Goal: Task Accomplishment & Management: Manage account settings

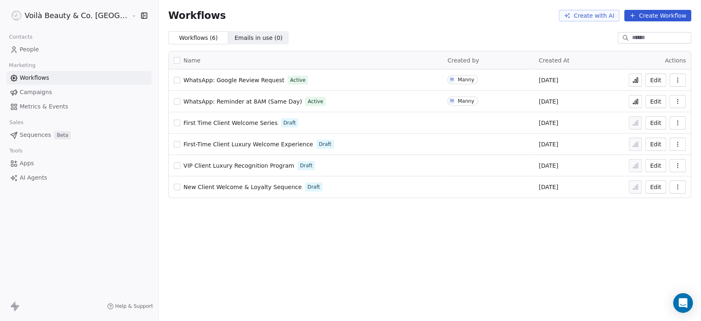
click at [32, 47] on span "People" at bounding box center [29, 49] width 19 height 9
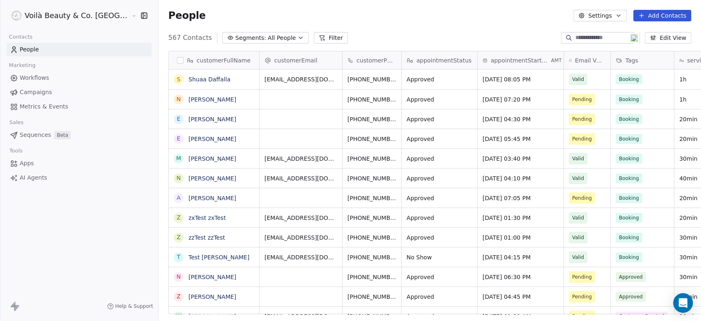
scroll to position [275, 572]
click at [498, 60] on span "appointmentStartDateTime" at bounding box center [520, 60] width 59 height 8
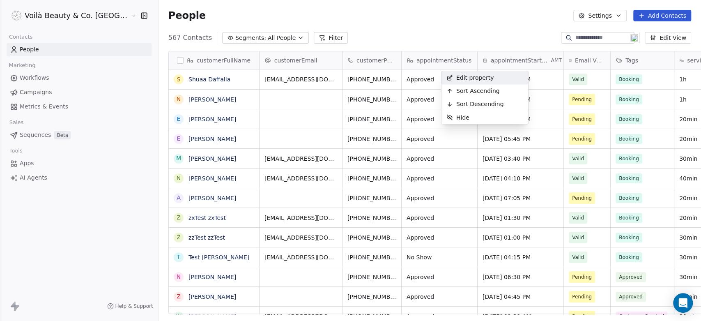
click at [37, 78] on html "Voilà Beauty & Co. Lounge Contacts People Marketing Workflows Campaigns Metrics…" at bounding box center [350, 160] width 701 height 321
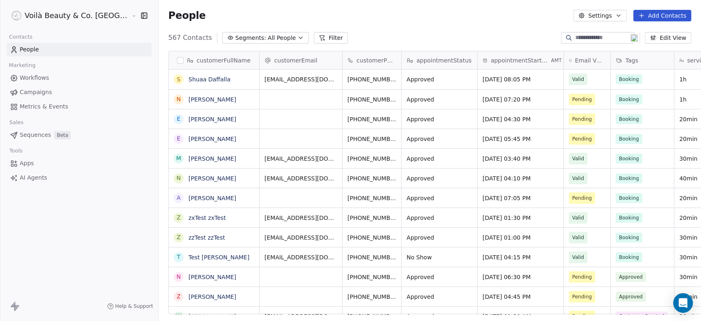
click at [36, 77] on span "Workflows" at bounding box center [35, 78] width 30 height 9
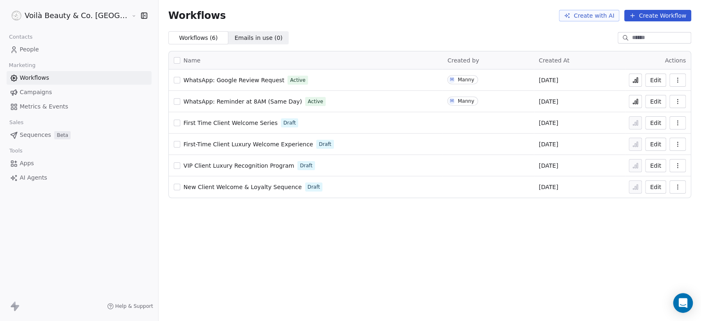
click at [653, 81] on button "Edit" at bounding box center [655, 80] width 21 height 13
click at [191, 80] on span "WhatsApp: Google Review Request" at bounding box center [234, 80] width 101 height 7
click at [196, 80] on span "WhatsApp: Google Review Request" at bounding box center [234, 80] width 101 height 7
click at [678, 79] on icon "button" at bounding box center [678, 80] width 7 height 7
click at [650, 127] on span "Rename" at bounding box center [654, 126] width 23 height 8
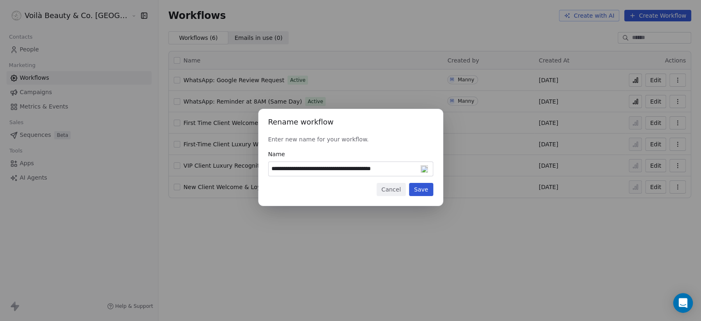
type input "**********"
click at [424, 191] on button "Save" at bounding box center [421, 189] width 24 height 13
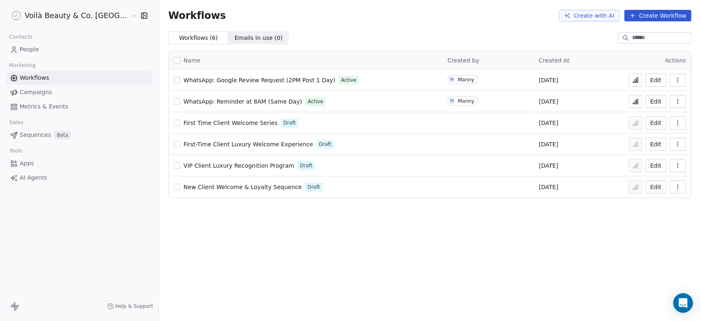
click at [18, 48] on link "People" at bounding box center [79, 50] width 145 height 14
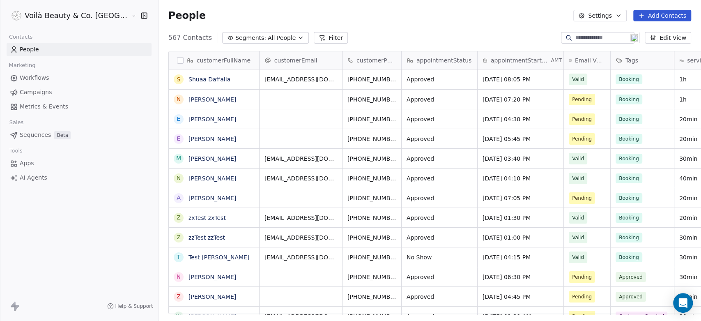
scroll to position [275, 572]
click at [76, 15] on html "Voilà Beauty & Co. Lounge Contacts People Marketing Workflows Campaigns Metrics…" at bounding box center [350, 160] width 701 height 321
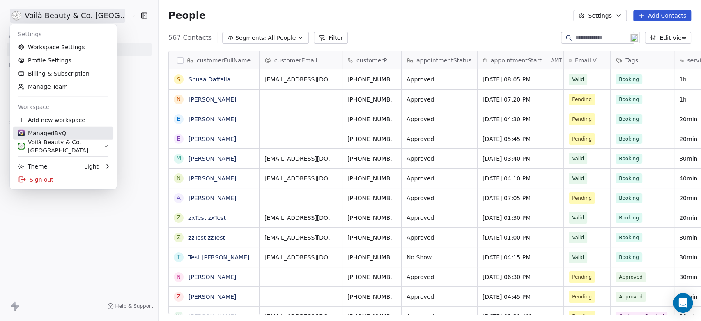
click at [59, 133] on div "ManagedByQ" at bounding box center [42, 133] width 48 height 8
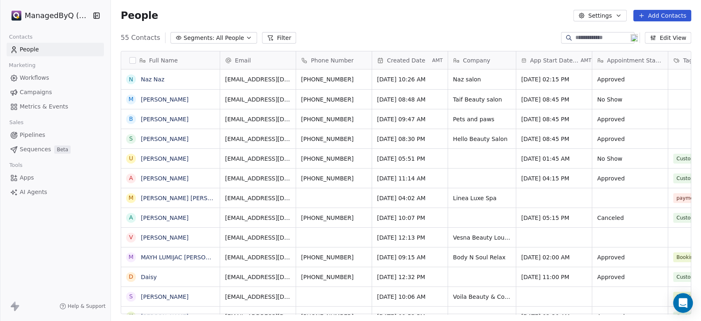
scroll to position [275, 583]
click at [246, 36] on icon "button" at bounding box center [249, 38] width 7 height 7
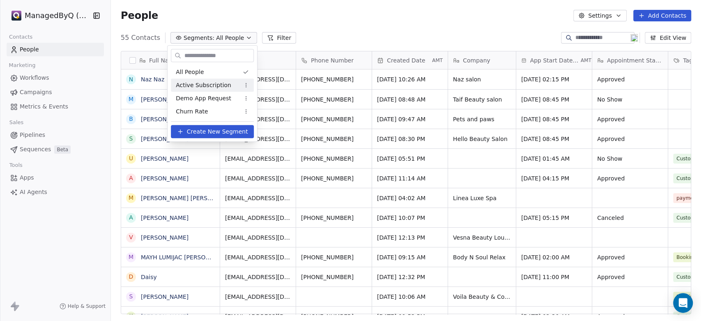
click at [214, 85] on span "Active Subscription" at bounding box center [203, 85] width 55 height 9
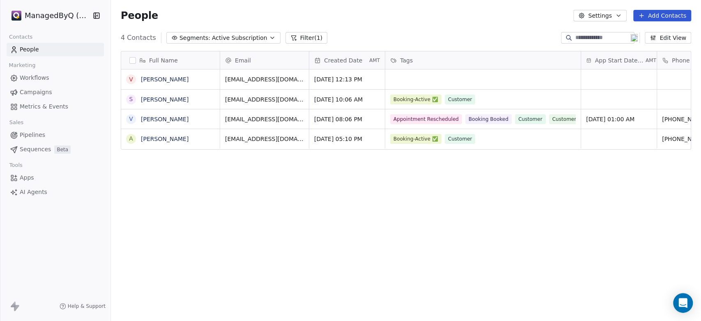
click at [240, 36] on span "Active Subscription" at bounding box center [239, 38] width 55 height 9
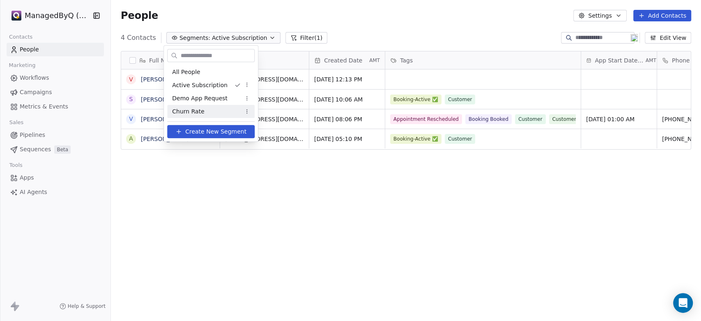
click at [212, 111] on div "Churn Rate" at bounding box center [211, 111] width 88 height 13
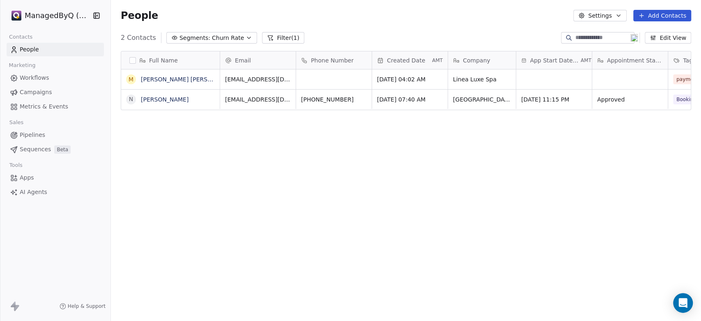
click at [229, 35] on span "Churn Rate" at bounding box center [228, 38] width 32 height 9
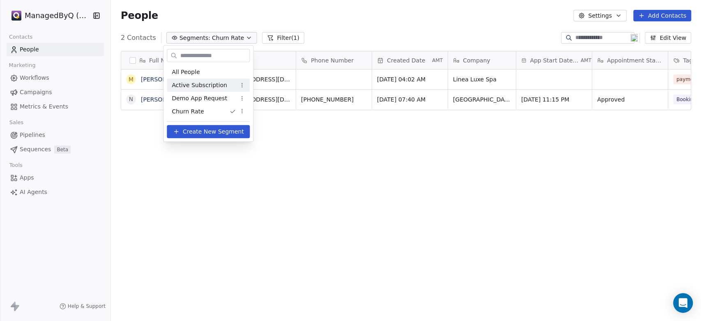
click at [206, 84] on span "Active Subscription" at bounding box center [199, 85] width 55 height 9
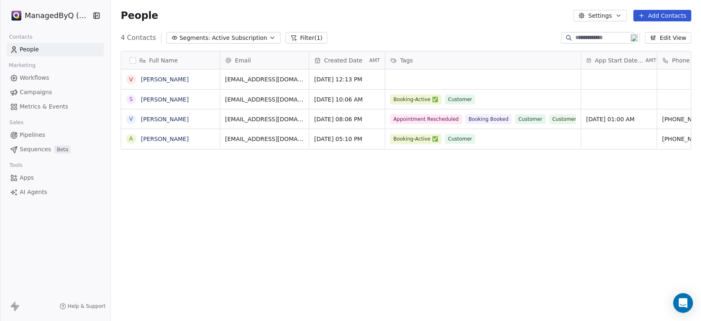
click at [23, 48] on span "People" at bounding box center [29, 49] width 19 height 9
click at [228, 37] on span "Active Subscription" at bounding box center [239, 38] width 55 height 9
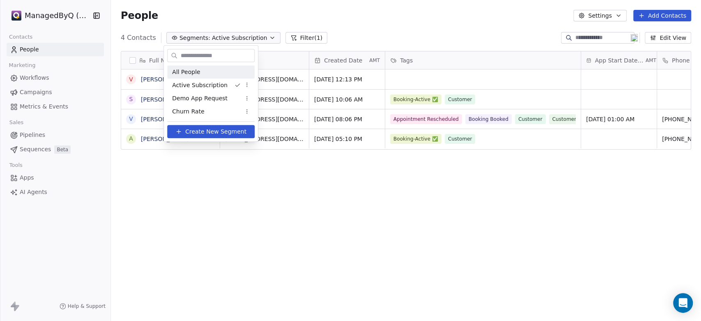
click at [191, 68] on span "All People" at bounding box center [186, 72] width 28 height 9
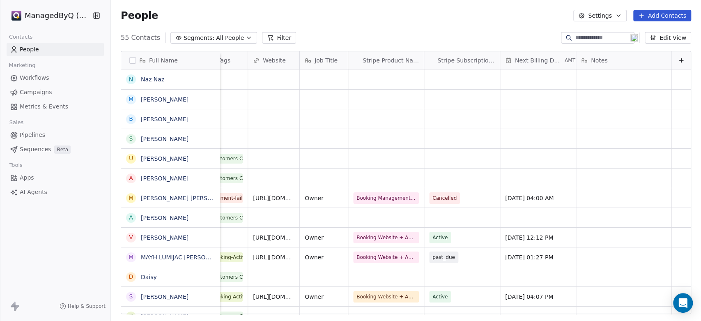
scroll to position [0, 473]
click at [173, 255] on link "MAYH LUMIJAC GALANO" at bounding box center [186, 257] width 91 height 7
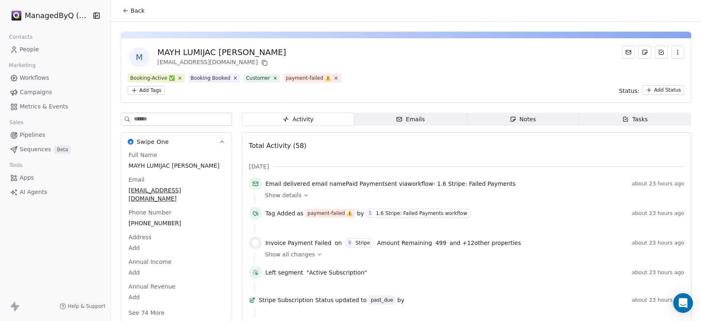
click at [303, 192] on icon at bounding box center [306, 195] width 6 height 6
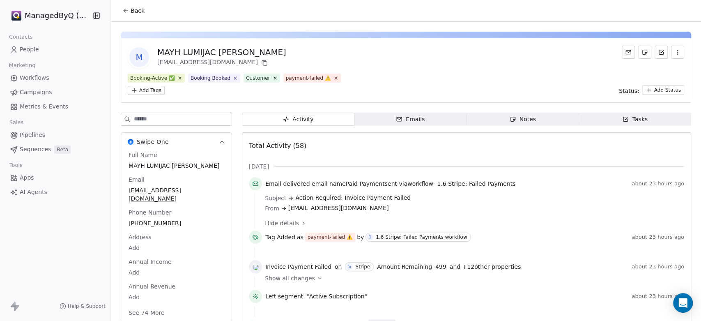
scroll to position [76, 0]
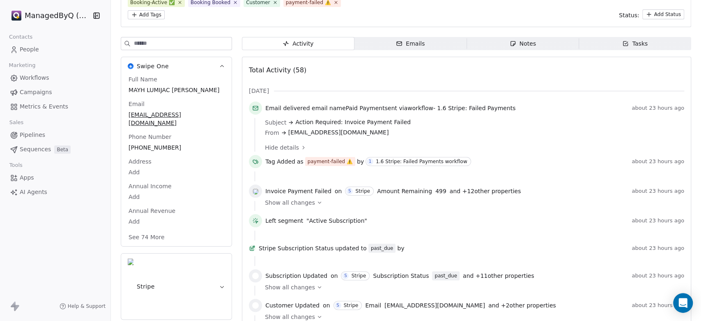
click at [317, 200] on icon at bounding box center [320, 203] width 6 height 6
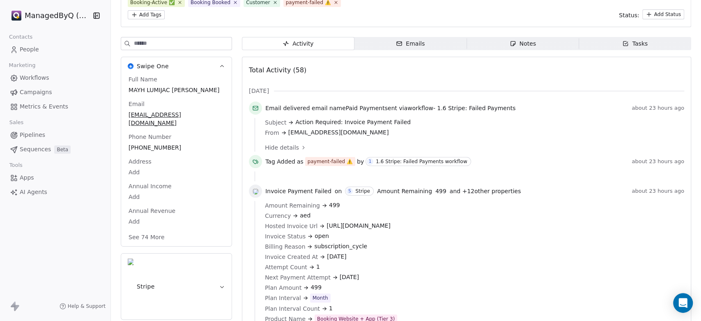
click at [303, 146] on icon at bounding box center [304, 147] width 2 height 3
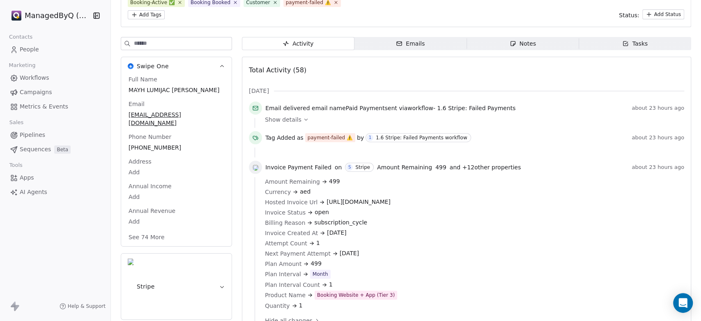
click at [306, 115] on div "Show details" at bounding box center [472, 119] width 414 height 8
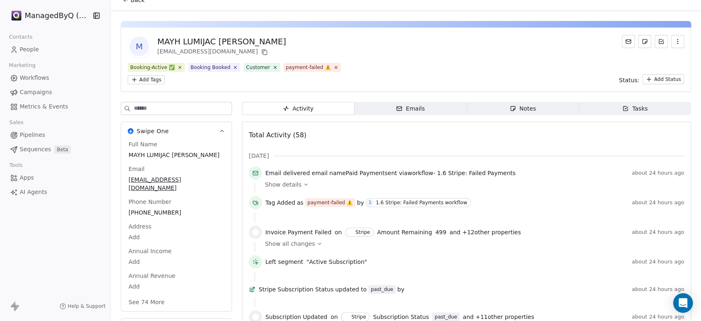
scroll to position [0, 0]
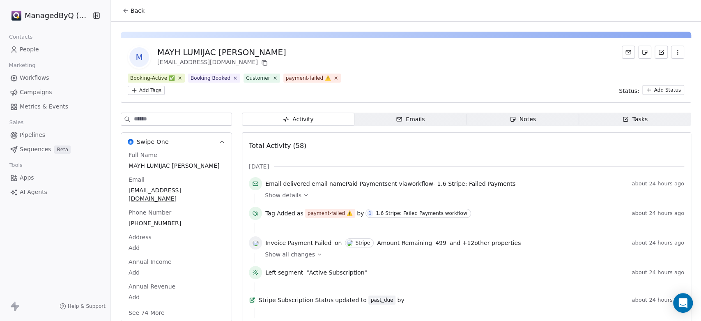
click at [27, 48] on span "People" at bounding box center [29, 49] width 19 height 9
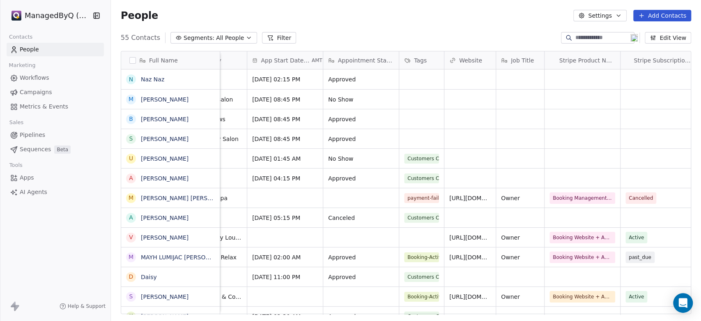
scroll to position [0, 284]
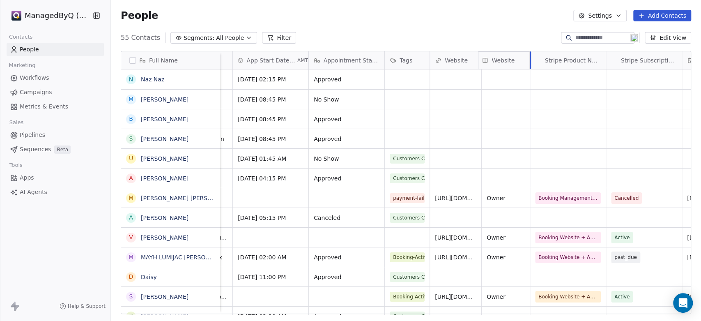
drag, startPoint x: 430, startPoint y: 58, endPoint x: 477, endPoint y: 64, distance: 47.7
click at [477, 64] on div "Full Name N Naz Naz M Ms Mumtaz B BAKIA AKIASON S Salwa Waseem U UMER Shafiq A …" at bounding box center [406, 182] width 570 height 263
drag, startPoint x: 429, startPoint y: 58, endPoint x: 431, endPoint y: 74, distance: 15.7
click at [431, 74] on div "Email Phone Number Created Date AMT Company App Start Date Time AMT Appointment…" at bounding box center [406, 182] width 939 height 263
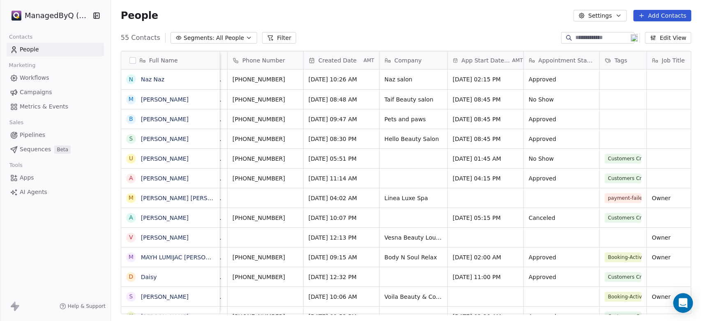
scroll to position [0, 0]
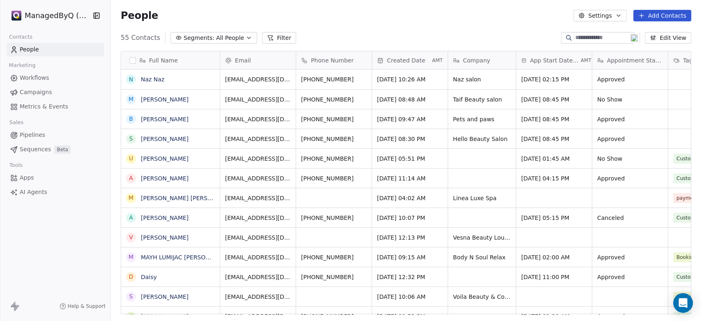
click at [58, 15] on html "ManagedByQ (FZE) Contacts People Marketing Workflows Campaigns Metrics & Events…" at bounding box center [350, 160] width 701 height 321
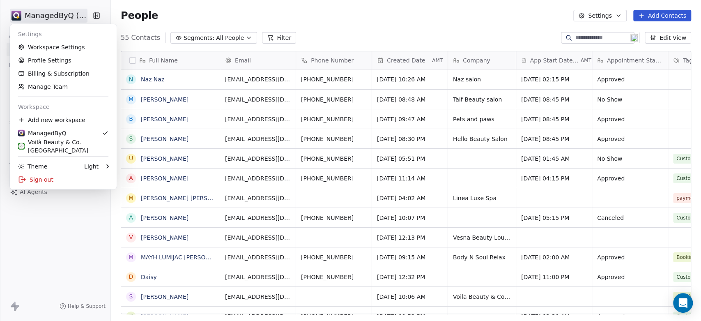
click at [57, 216] on html "ManagedByQ (FZE) Contacts People Marketing Workflows Campaigns Metrics & Events…" at bounding box center [350, 160] width 701 height 321
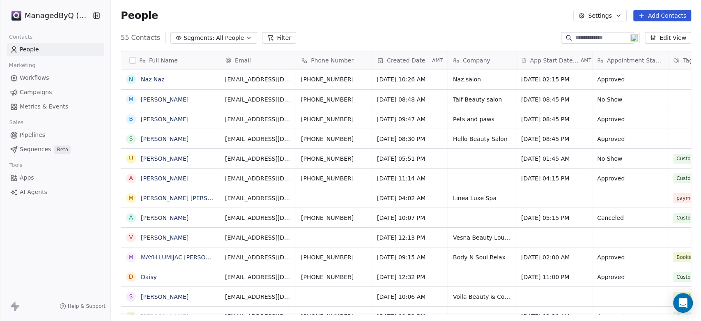
click at [30, 75] on span "Workflows" at bounding box center [35, 78] width 30 height 9
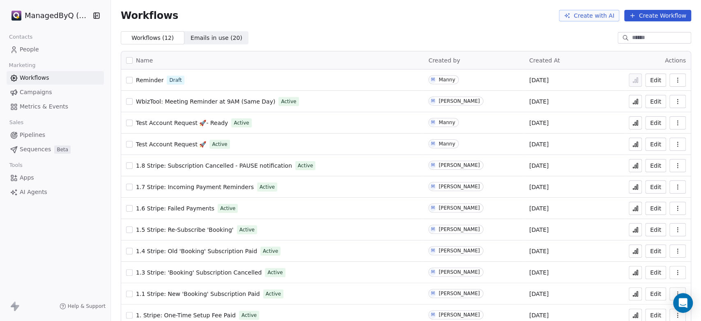
click at [37, 78] on span "Workflows" at bounding box center [35, 78] width 30 height 9
click at [632, 185] on icon at bounding box center [635, 187] width 7 height 7
click at [188, 207] on span "1.6 Stripe: Failed Payments" at bounding box center [175, 208] width 78 height 7
click at [635, 210] on icon at bounding box center [635, 208] width 1 height 3
